Goal: Find specific page/section: Find specific page/section

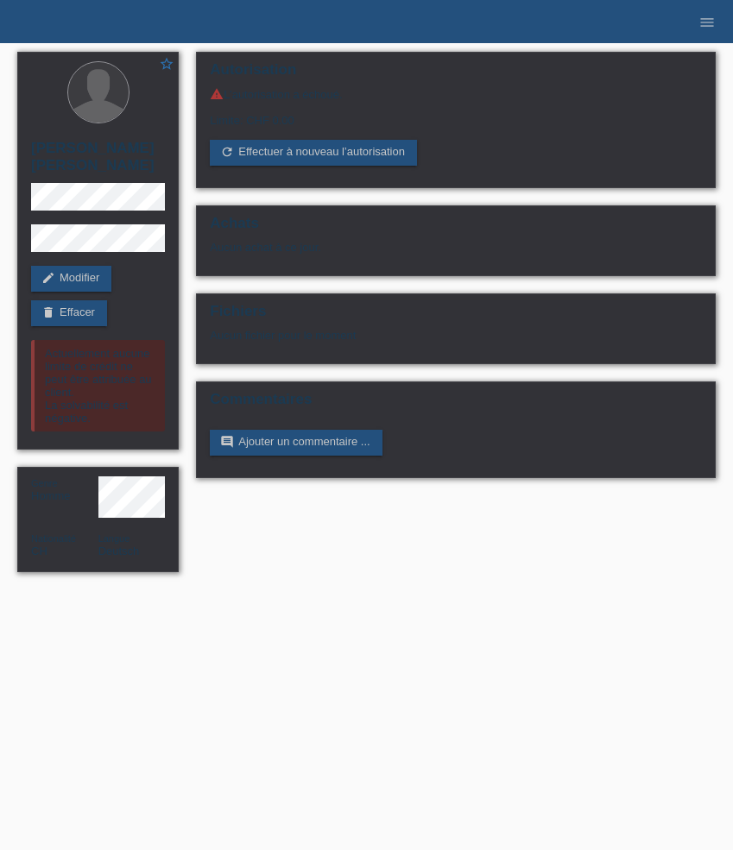
click at [716, 16] on li "menu" at bounding box center [706, 22] width 35 height 44
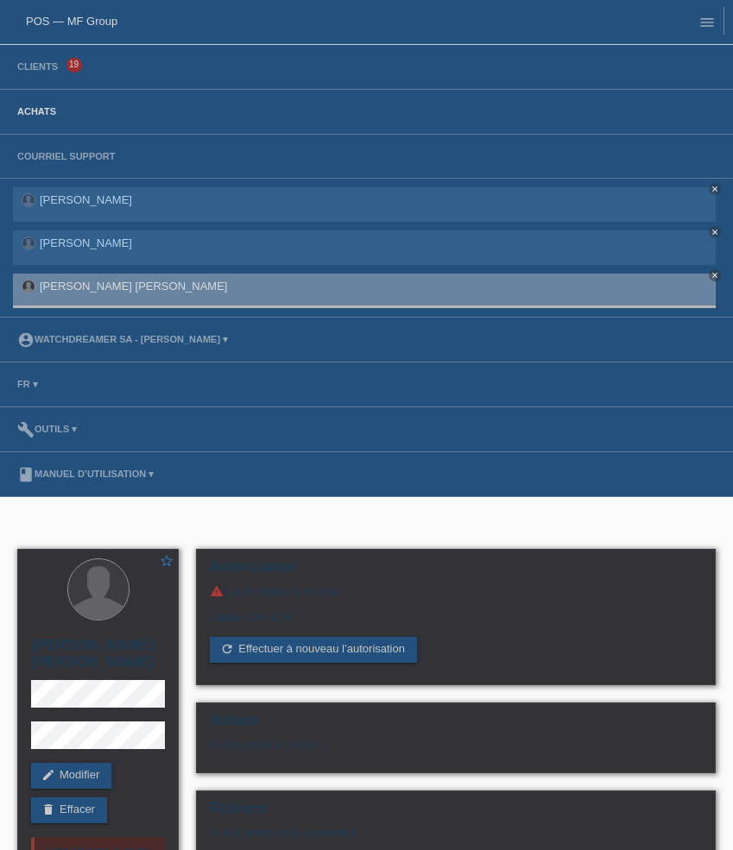
click at [51, 115] on link "Achats" at bounding box center [37, 111] width 56 height 10
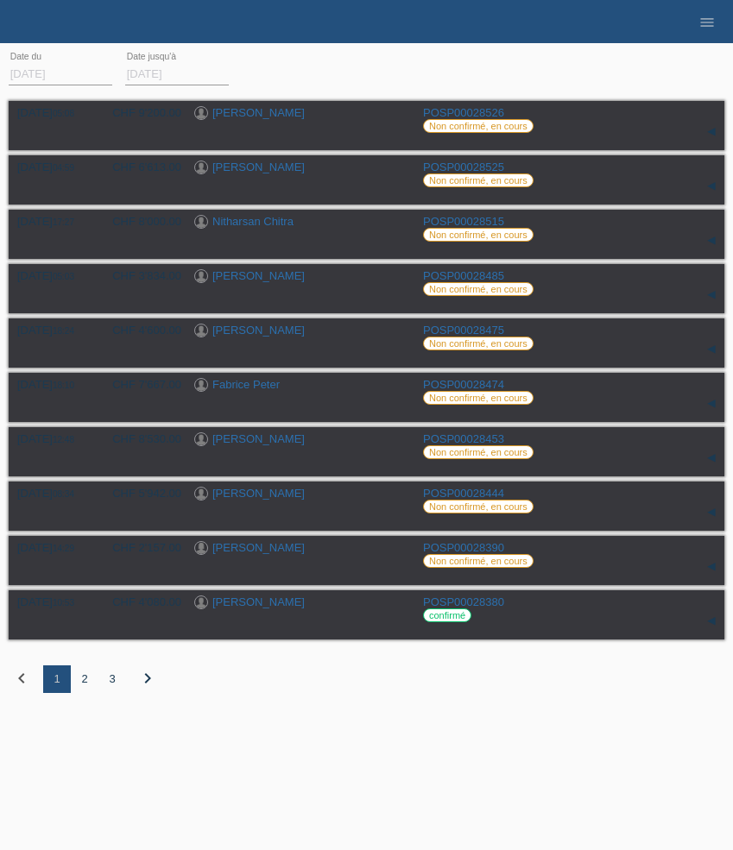
click at [84, 688] on div "2" at bounding box center [85, 679] width 28 height 28
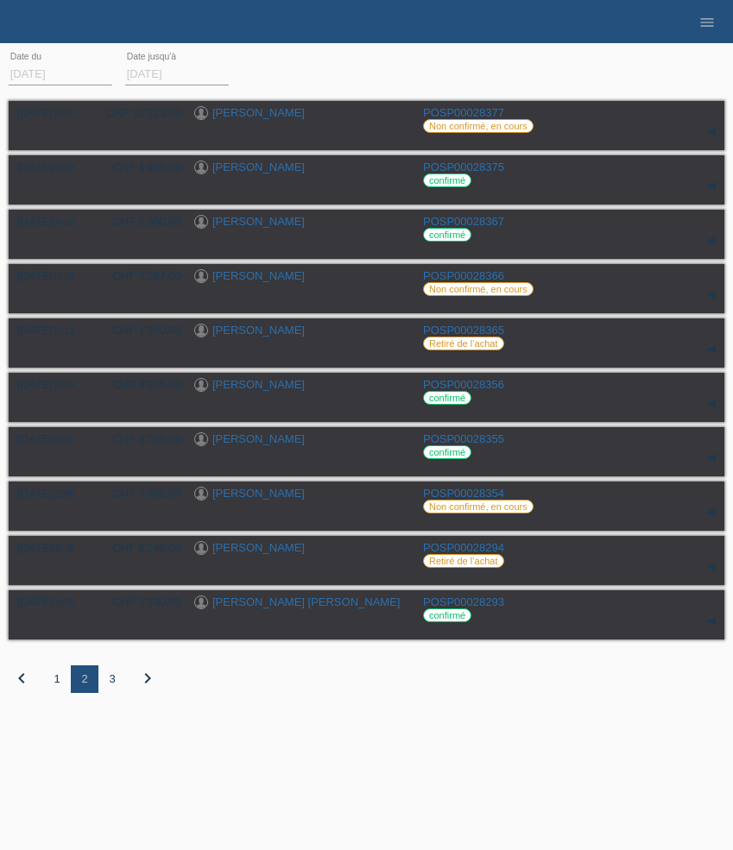
click at [113, 689] on div "3" at bounding box center [112, 679] width 28 height 28
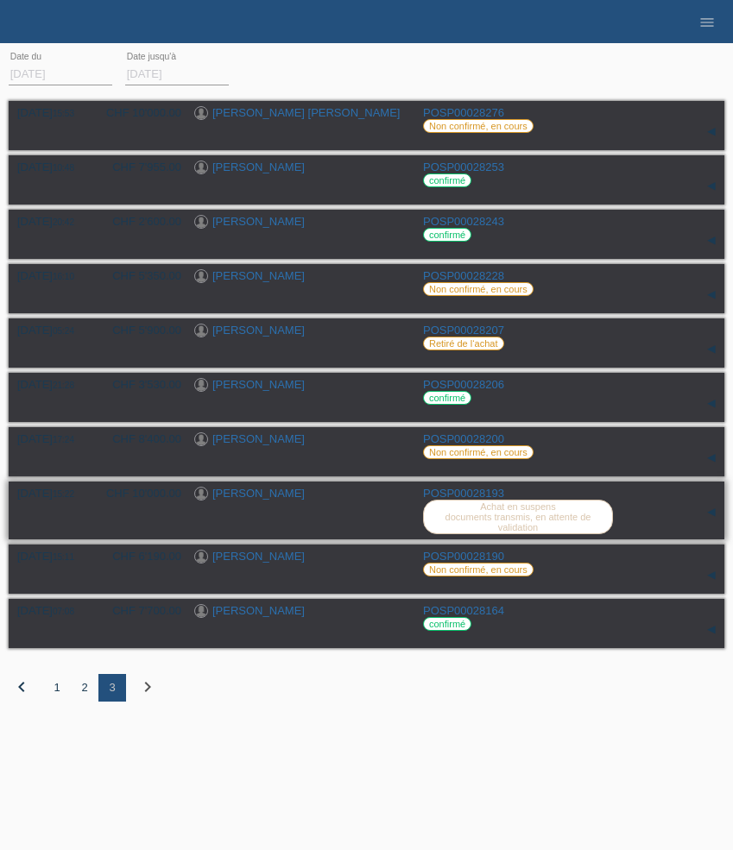
click at [255, 497] on link "[PERSON_NAME]" at bounding box center [258, 493] width 92 height 13
